Goal: Navigation & Orientation: Find specific page/section

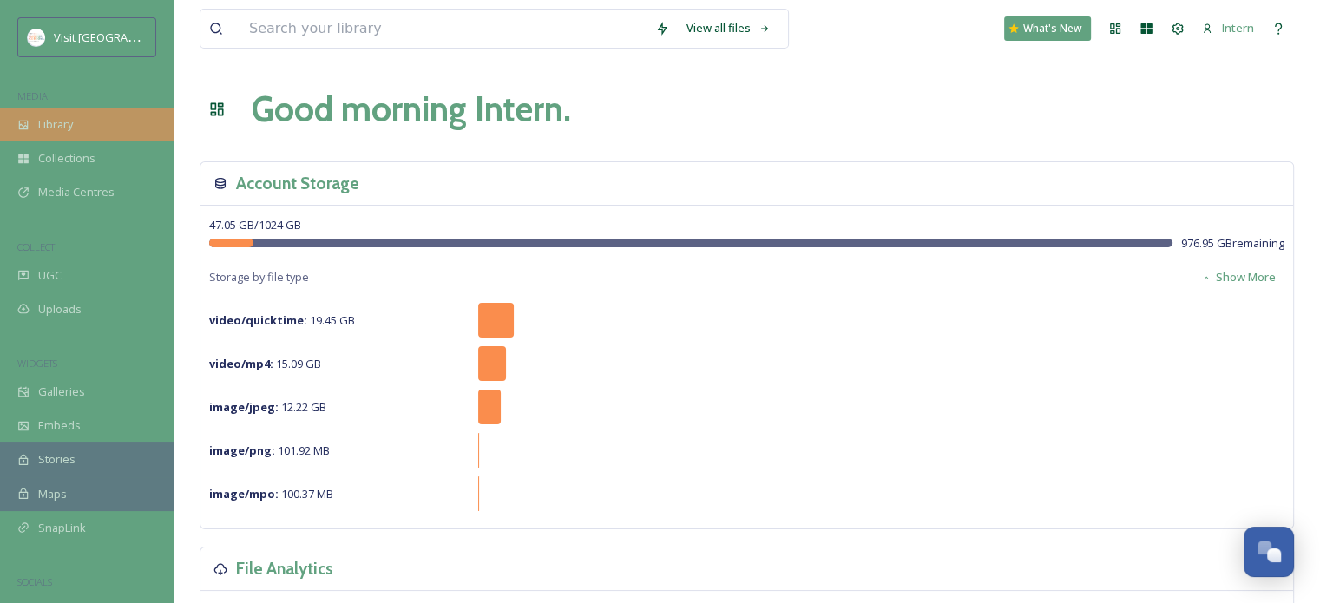
click at [38, 125] on span "Library" at bounding box center [55, 124] width 35 height 16
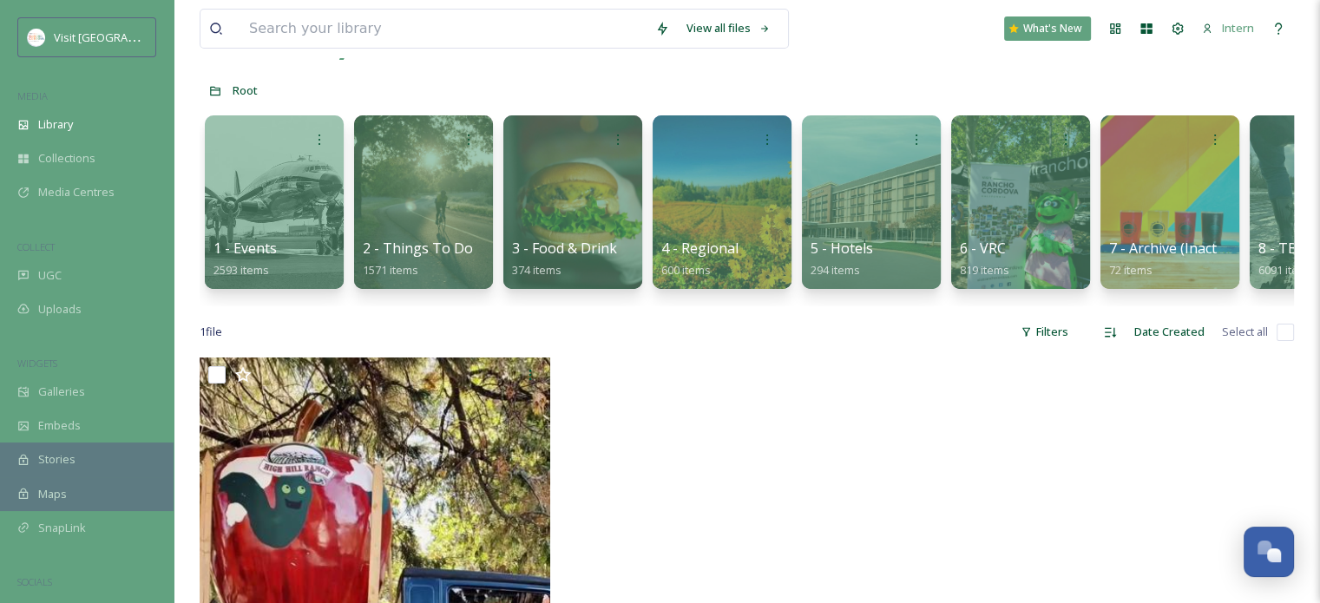
scroll to position [56, 0]
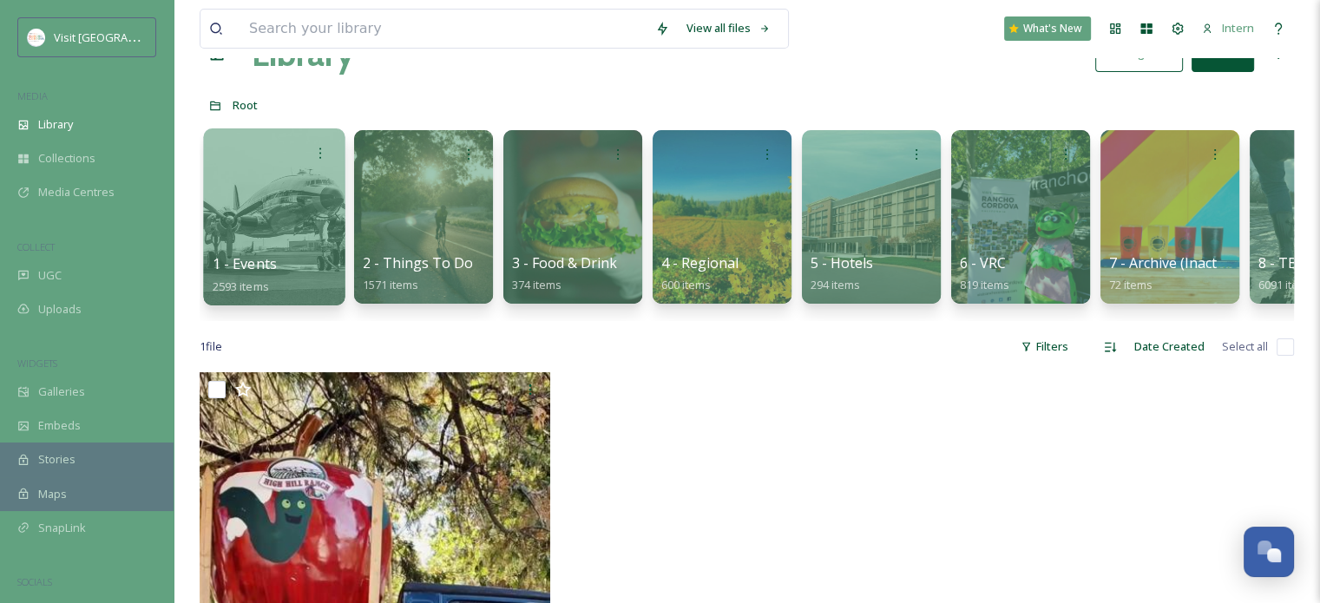
click at [242, 228] on div at bounding box center [273, 216] width 141 height 177
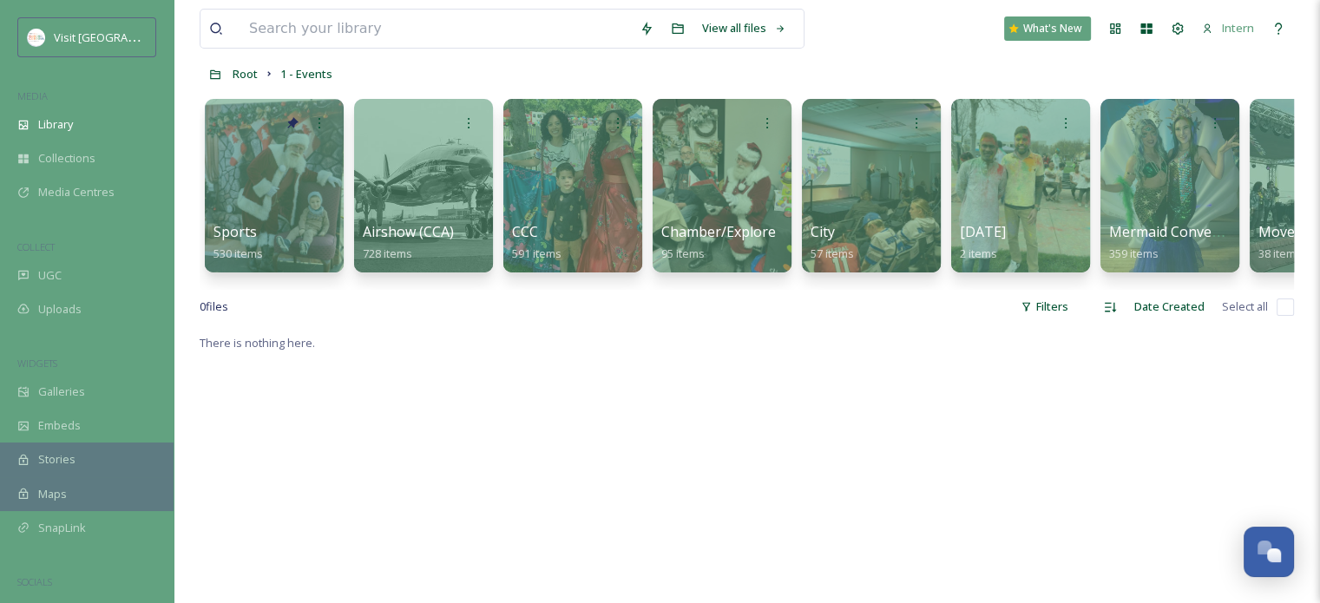
scroll to position [87, 0]
click at [602, 197] on div at bounding box center [571, 185] width 141 height 177
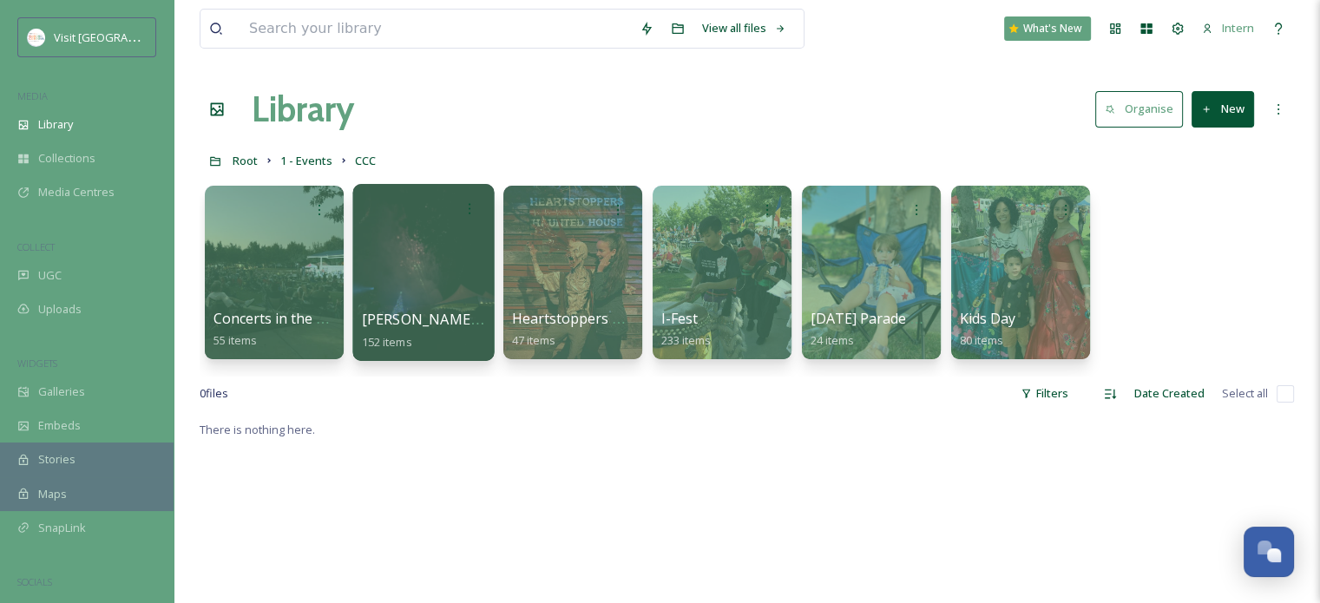
click at [390, 311] on span "[PERSON_NAME] Christmas Tree Lighting" at bounding box center [501, 319] width 278 height 19
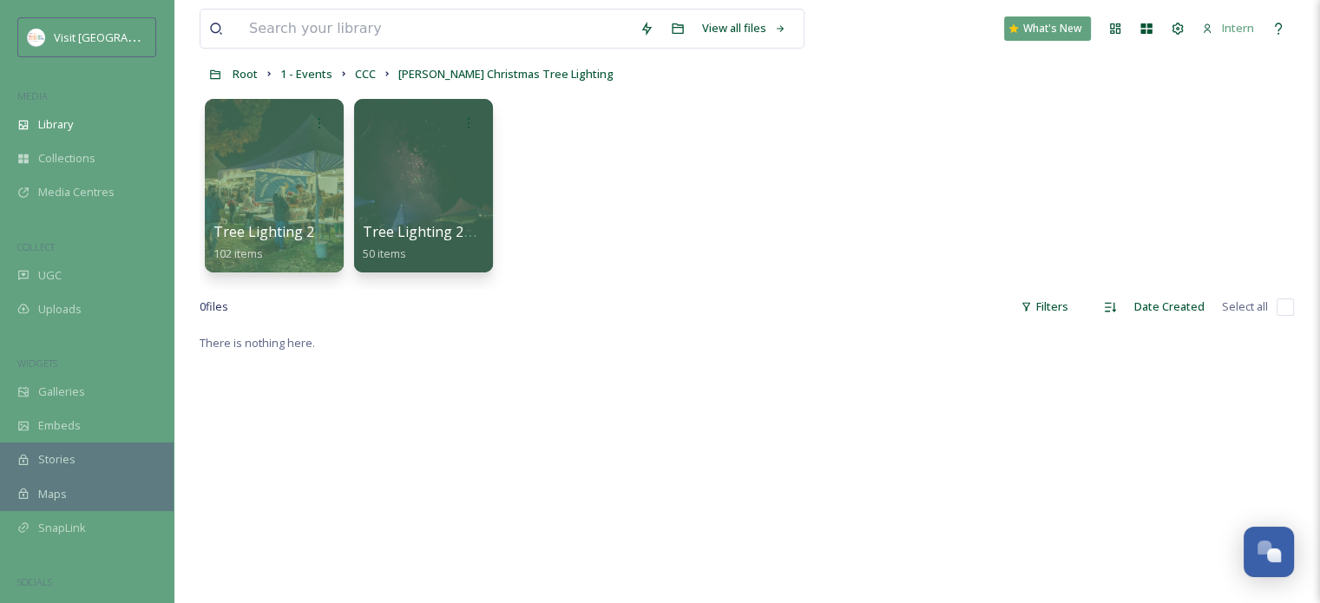
scroll to position [174, 0]
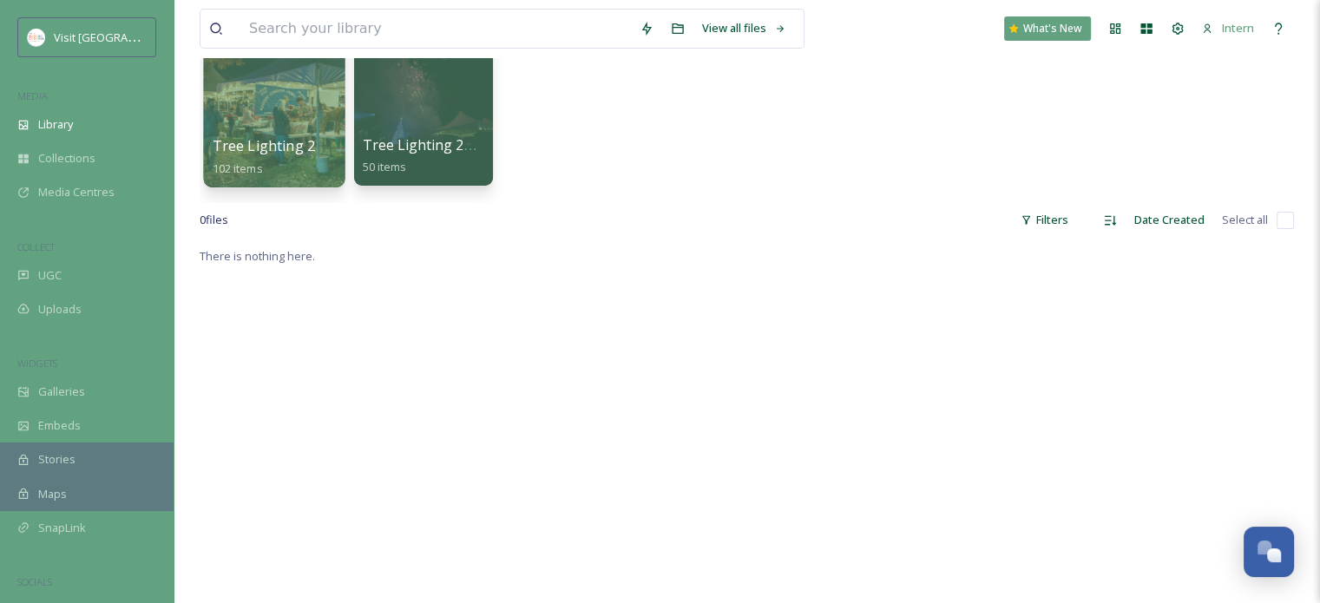
click at [312, 167] on div "Tree Lighting 2023 102 items" at bounding box center [275, 156] width 124 height 43
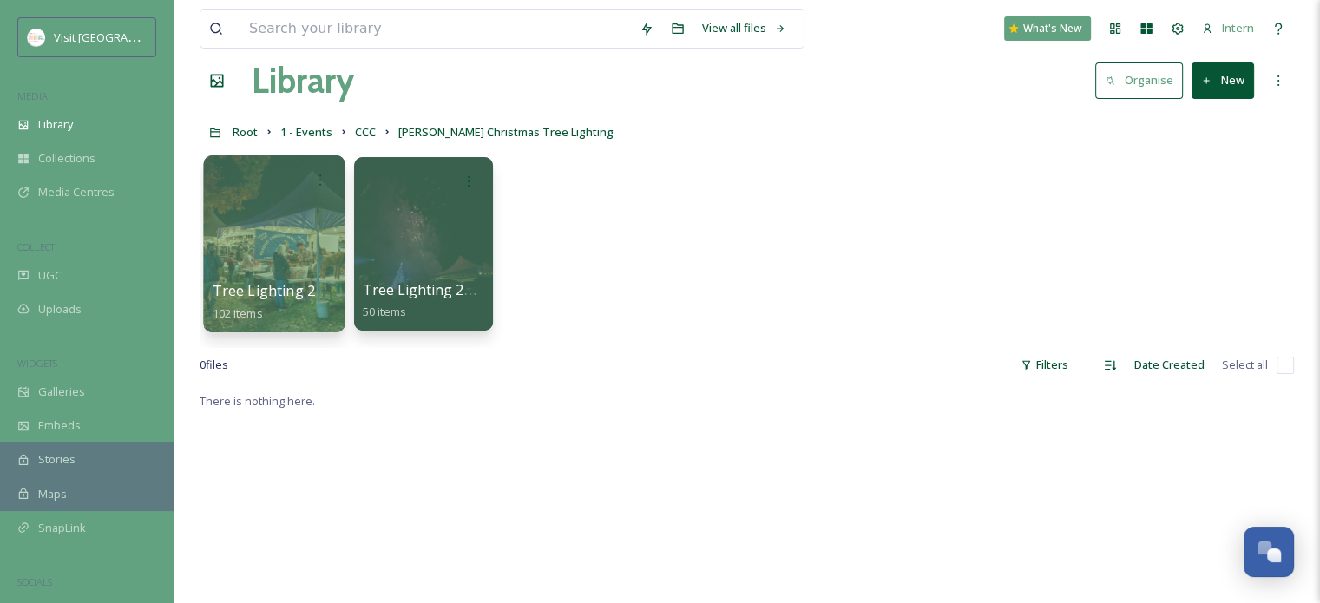
scroll to position [0, 0]
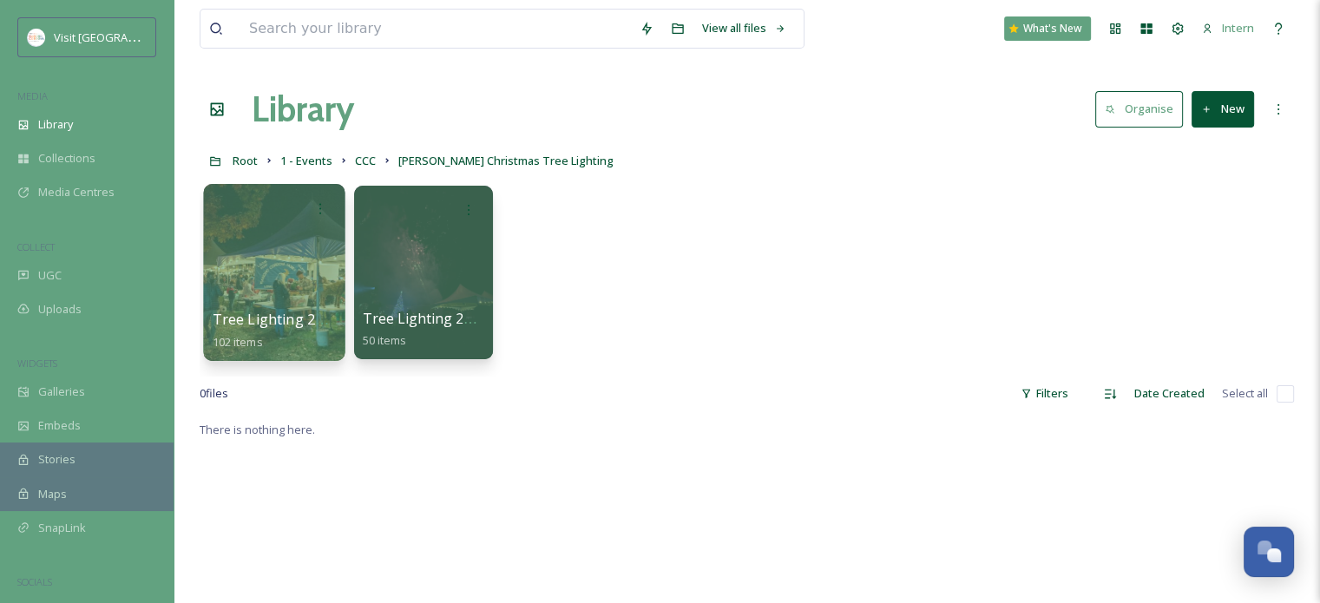
click at [302, 249] on div at bounding box center [273, 272] width 141 height 177
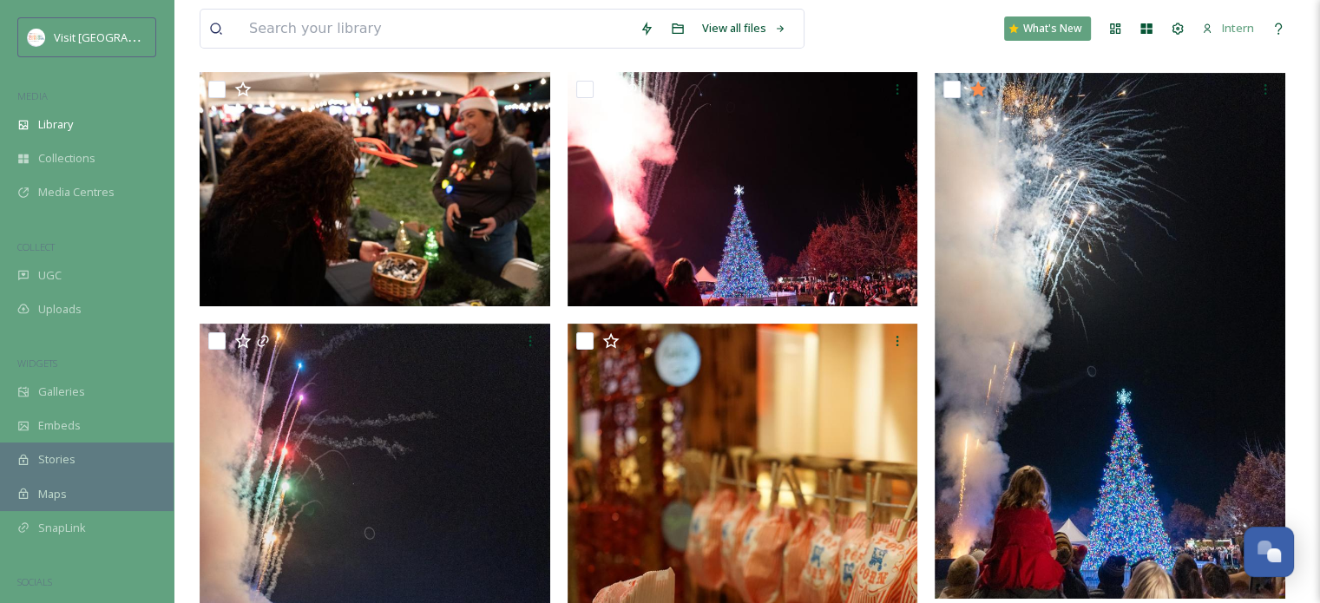
scroll to position [521, 0]
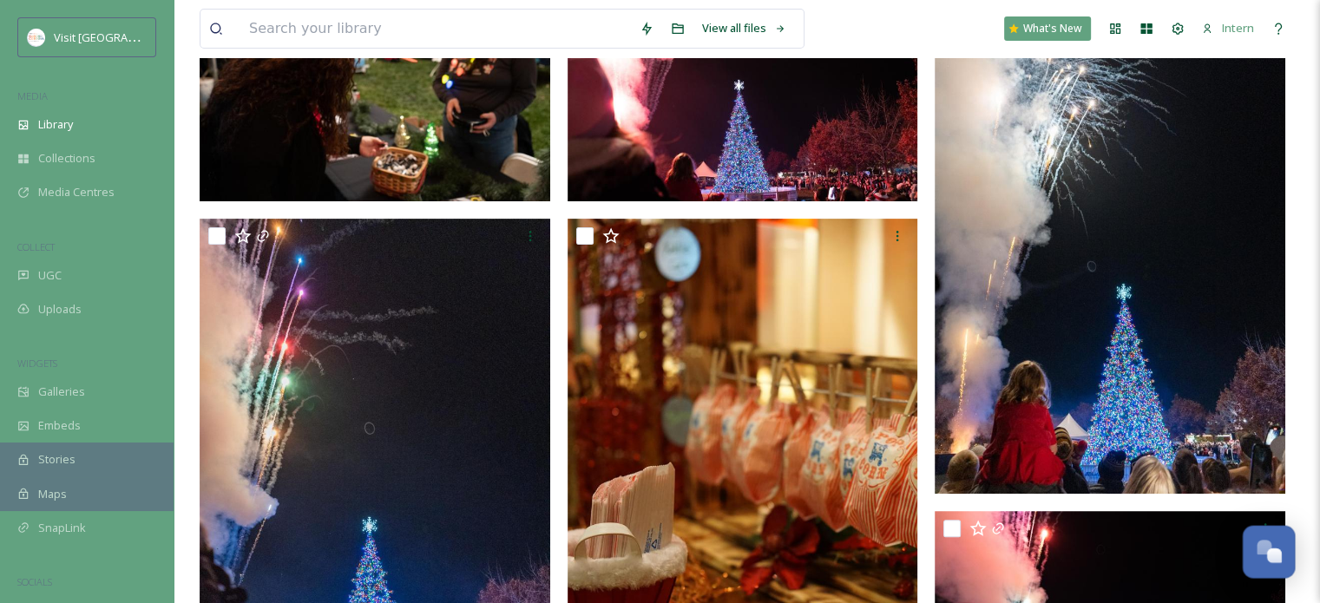
click at [1263, 544] on div "Open Chat" at bounding box center [1263, 547] width 15 height 15
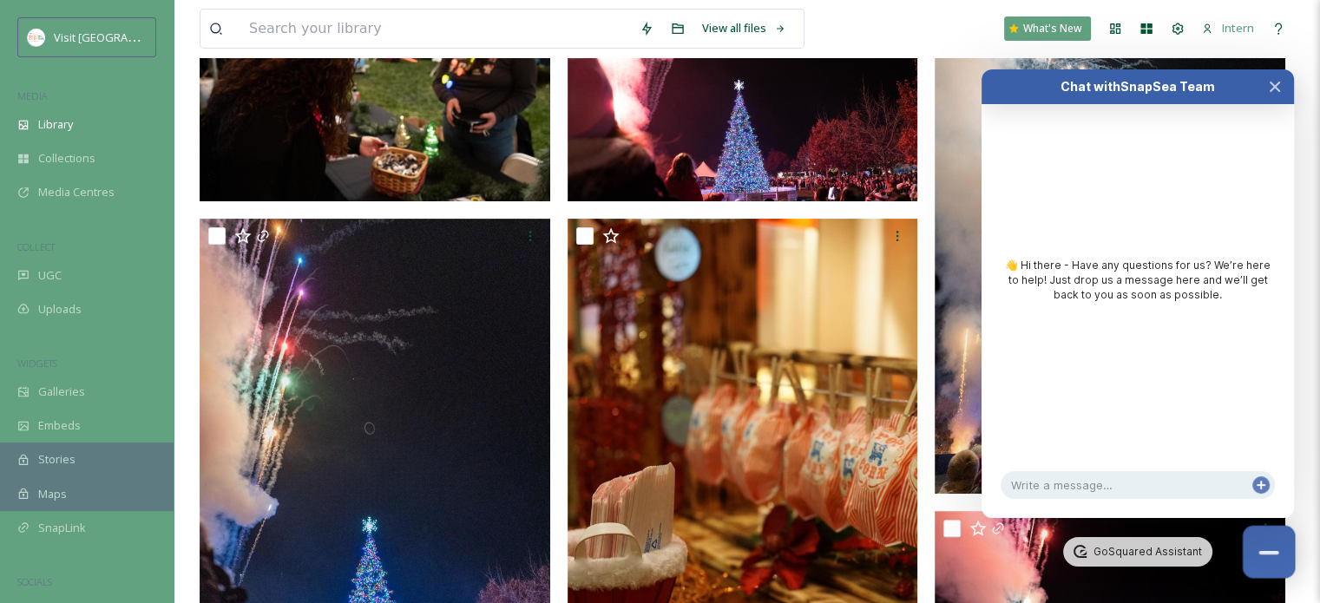
click at [1263, 544] on button "Close Chat" at bounding box center [1268, 552] width 53 height 53
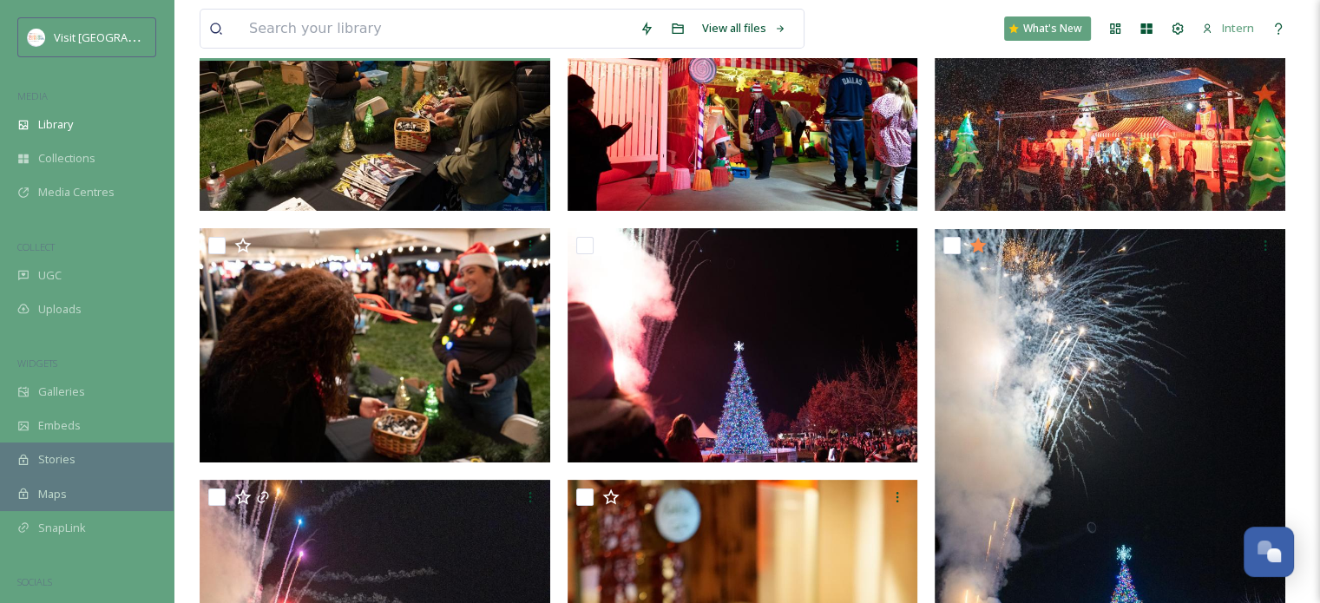
scroll to position [260, 0]
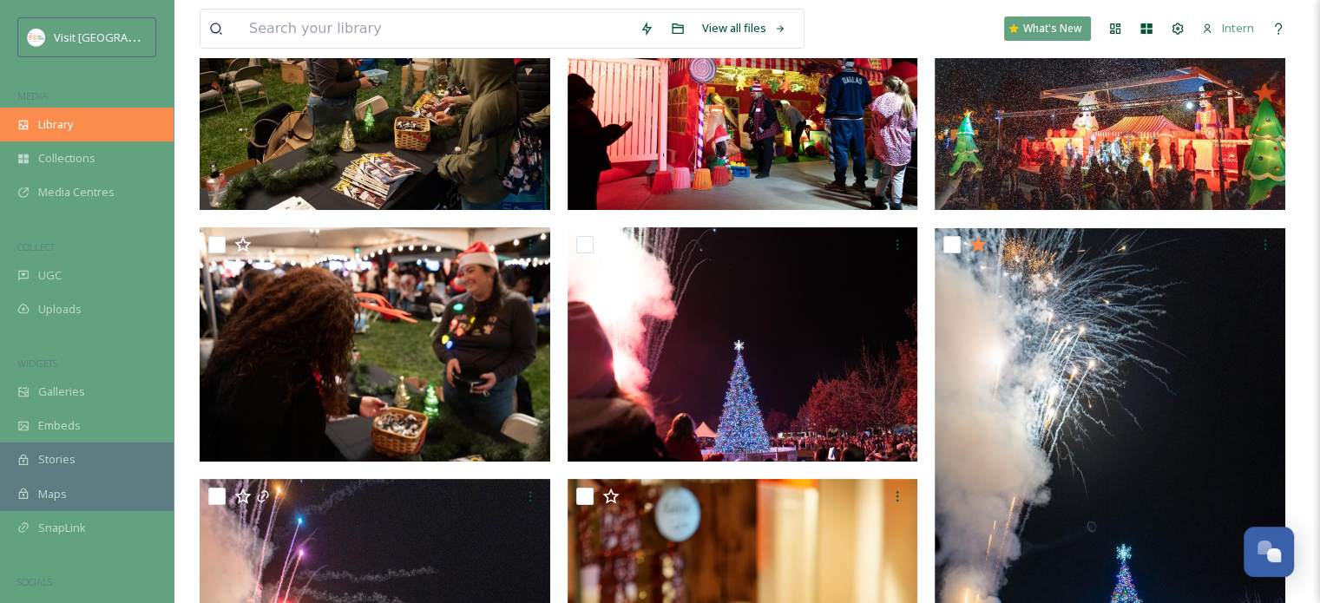
click at [73, 124] on span "Library" at bounding box center [55, 124] width 35 height 16
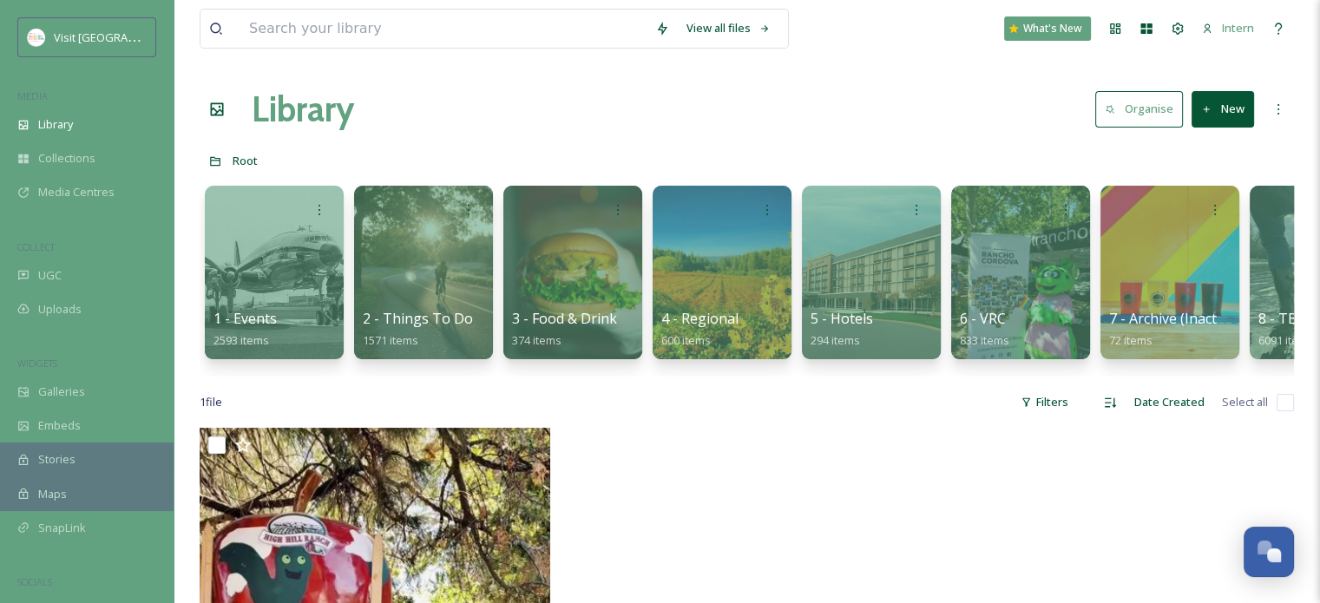
scroll to position [0, 100]
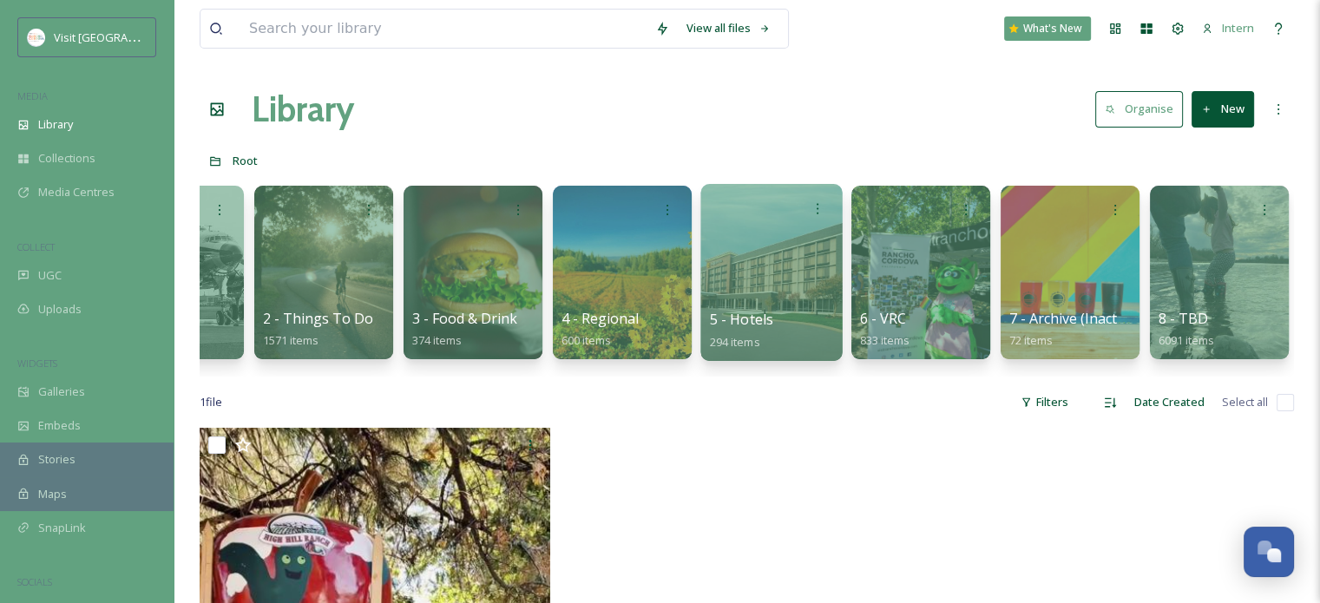
click at [757, 301] on div at bounding box center [770, 272] width 141 height 177
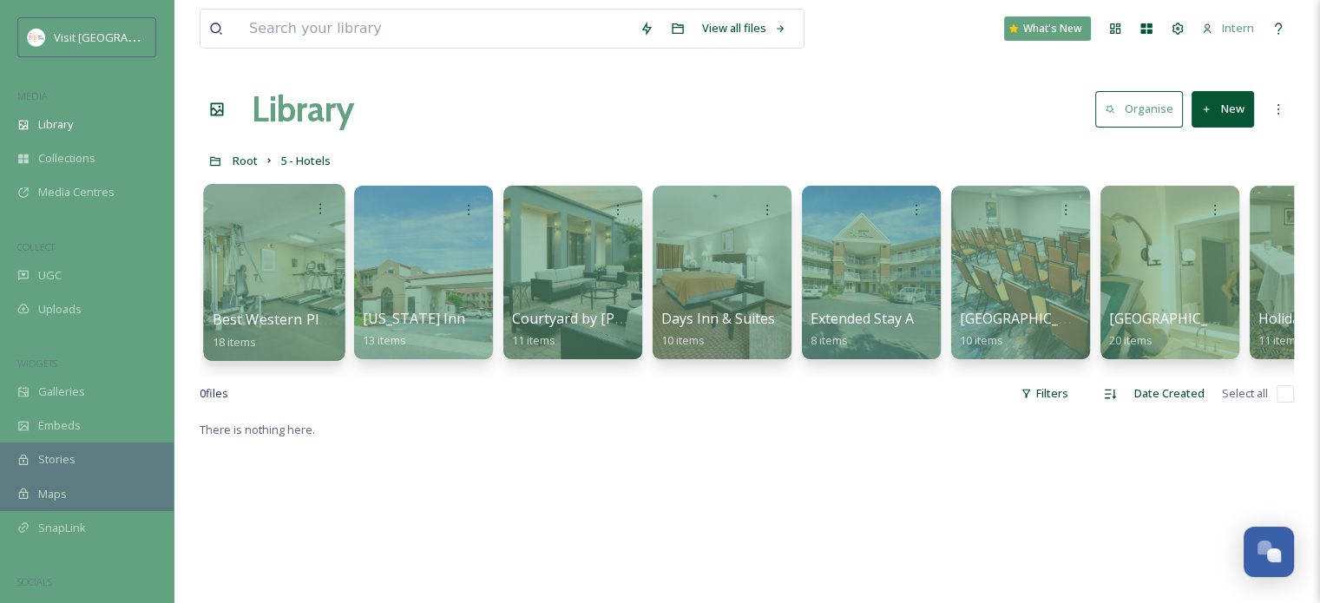
click at [289, 324] on span "Best Western Plus - White Rock" at bounding box center [317, 319] width 209 height 19
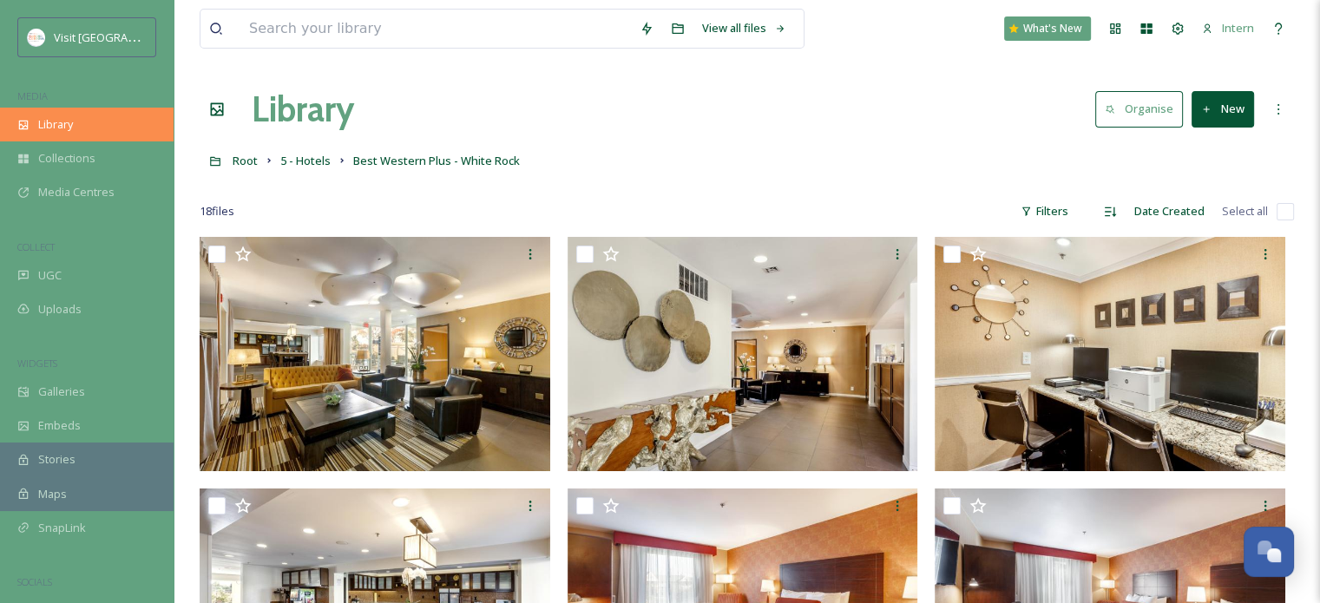
click at [87, 132] on div "Library" at bounding box center [87, 125] width 174 height 34
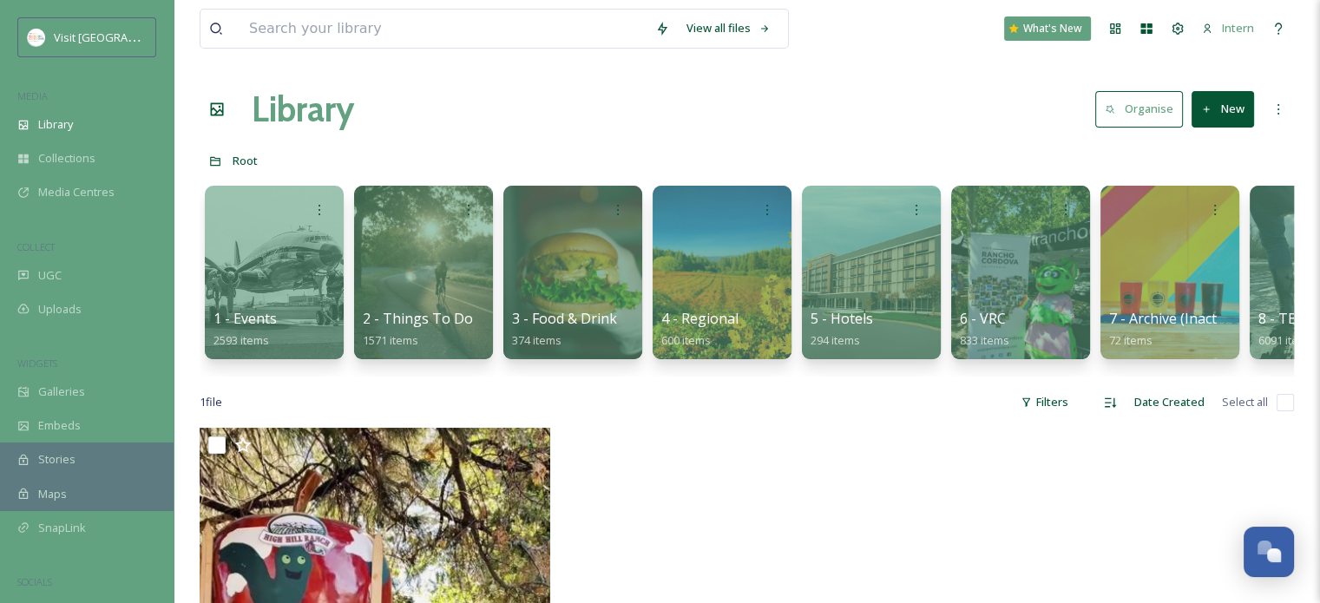
scroll to position [62, 0]
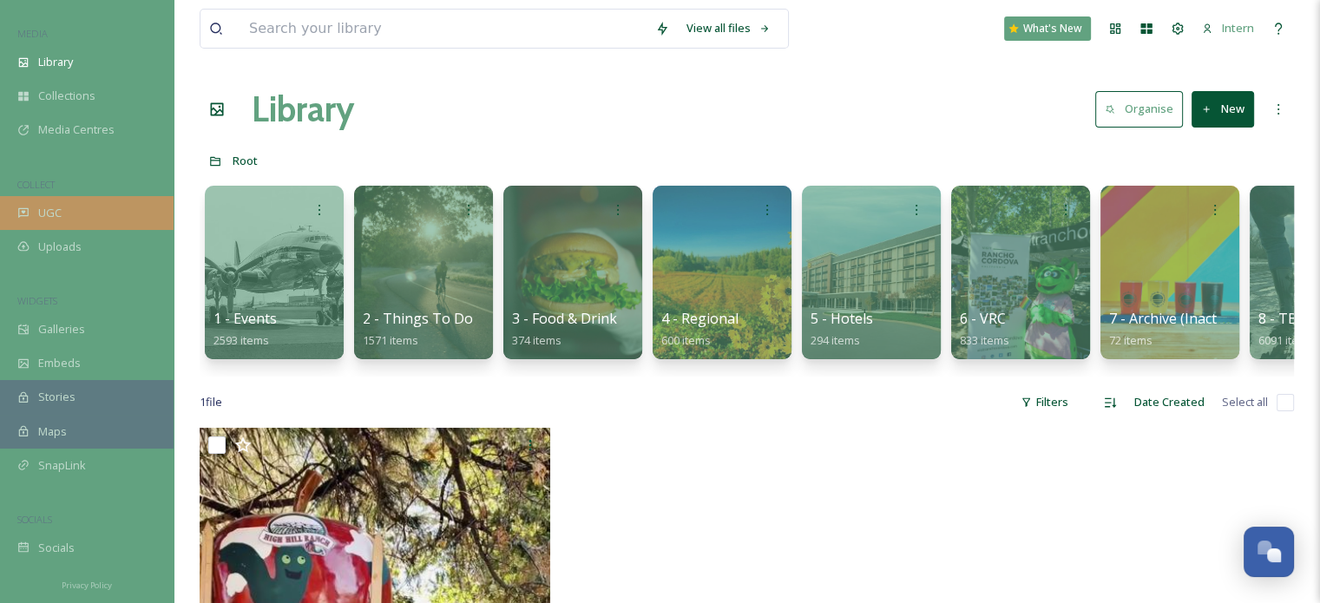
click at [87, 213] on div "UGC" at bounding box center [87, 213] width 174 height 34
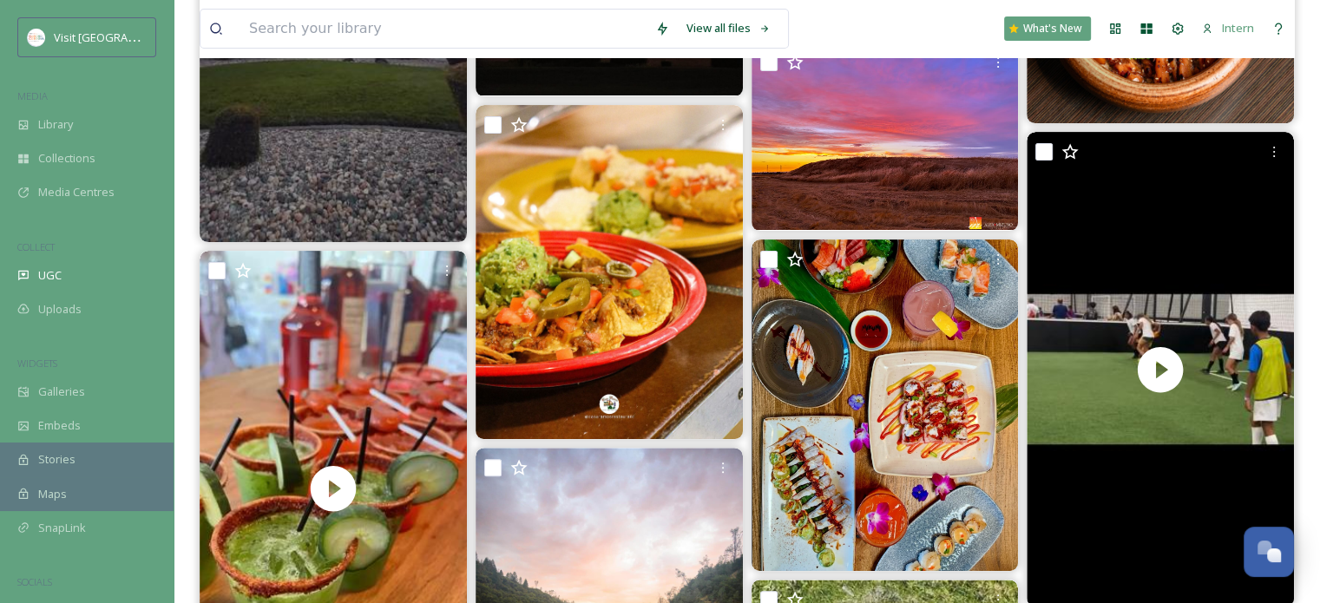
scroll to position [521, 0]
